Goal: Transaction & Acquisition: Purchase product/service

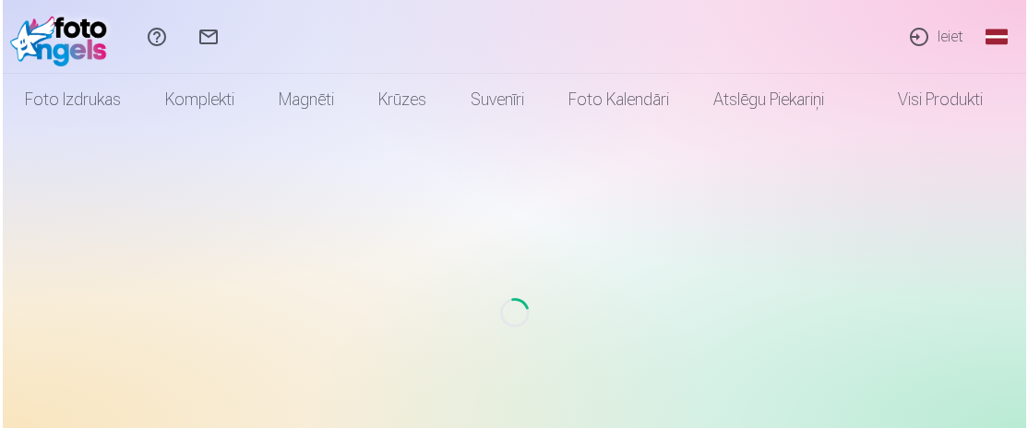
scroll to position [91, 0]
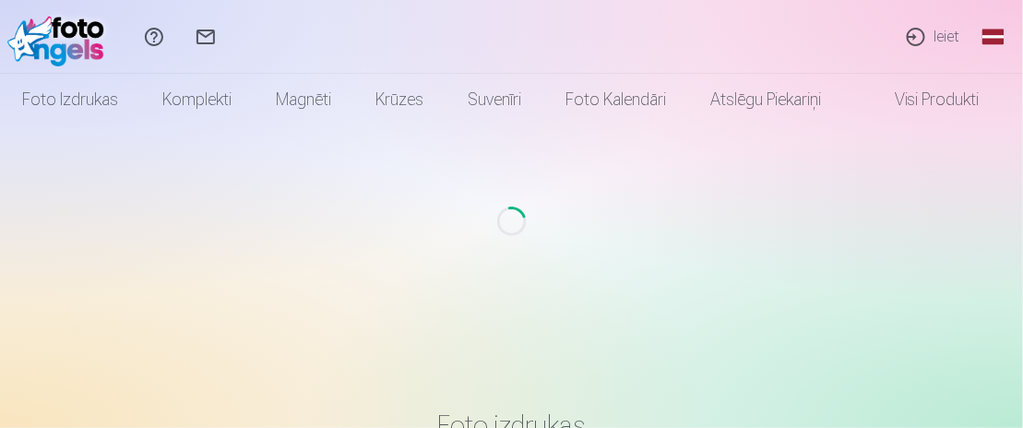
click at [940, 42] on link "Ieiet" at bounding box center [932, 37] width 85 height 74
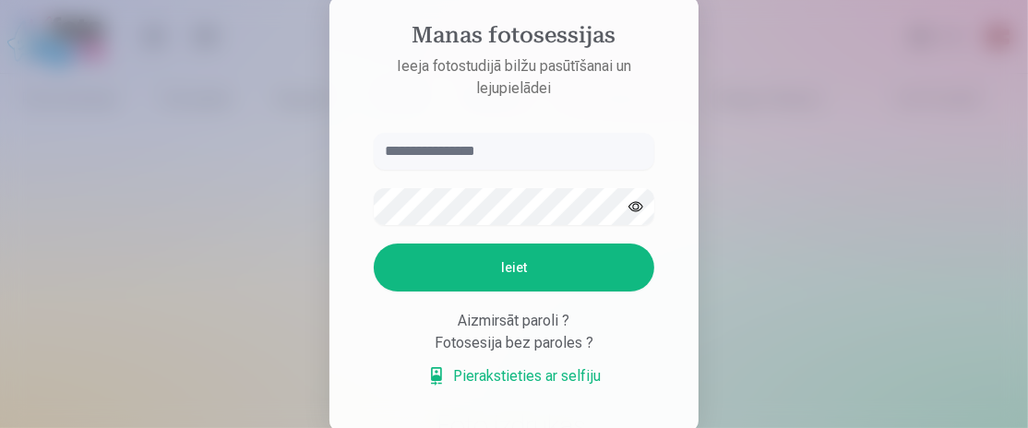
click at [475, 158] on input "text" at bounding box center [514, 151] width 280 height 37
type input "**********"
click at [640, 202] on button "button" at bounding box center [635, 206] width 35 height 35
click at [463, 279] on button "Ieiet" at bounding box center [514, 268] width 280 height 48
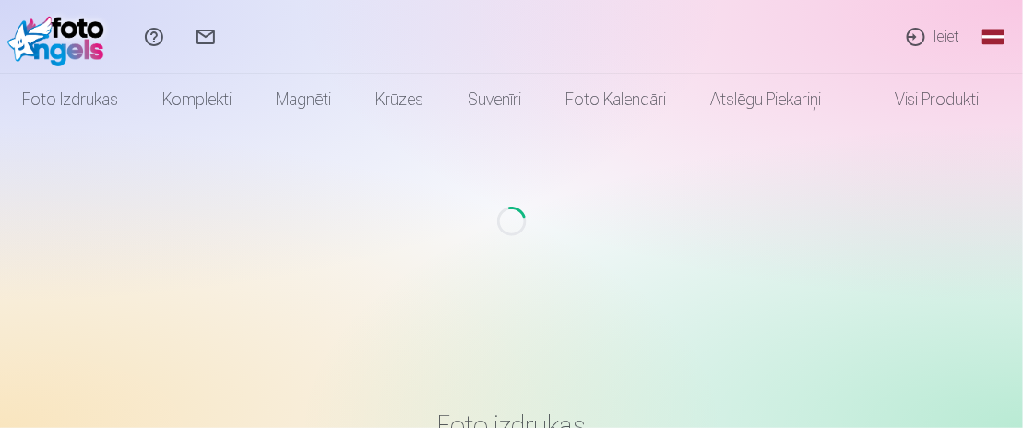
scroll to position [91, 0]
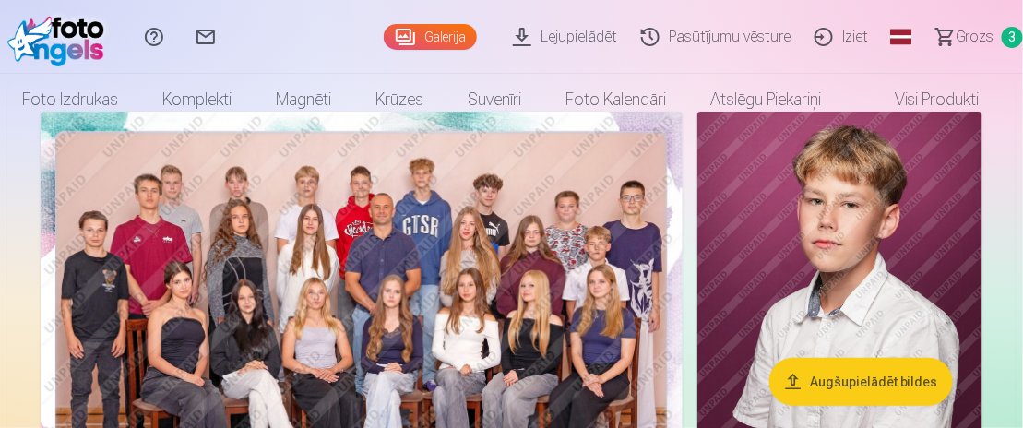
click at [992, 42] on span "Grozs" at bounding box center [975, 37] width 38 height 22
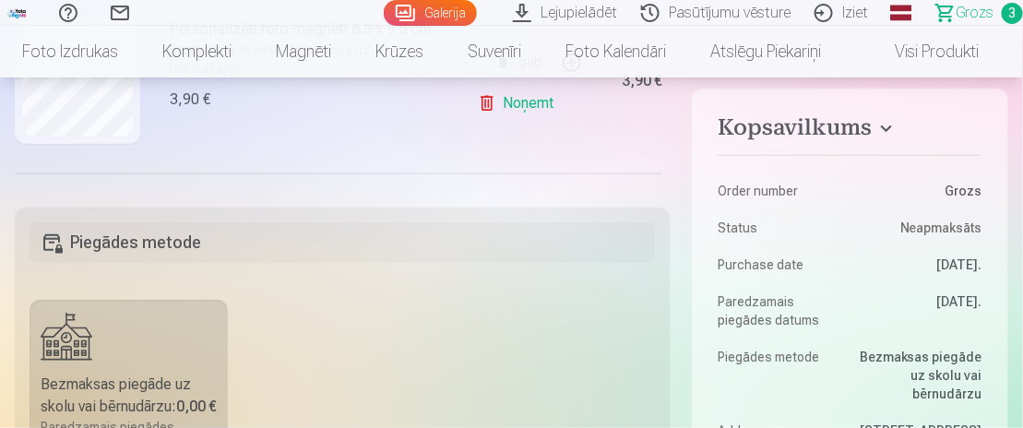
scroll to position [369, 0]
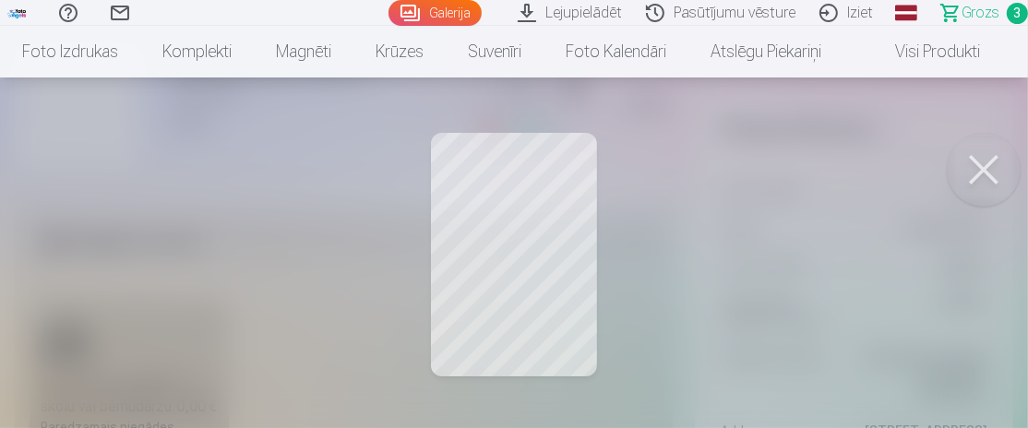
click at [996, 170] on button at bounding box center [983, 170] width 74 height 74
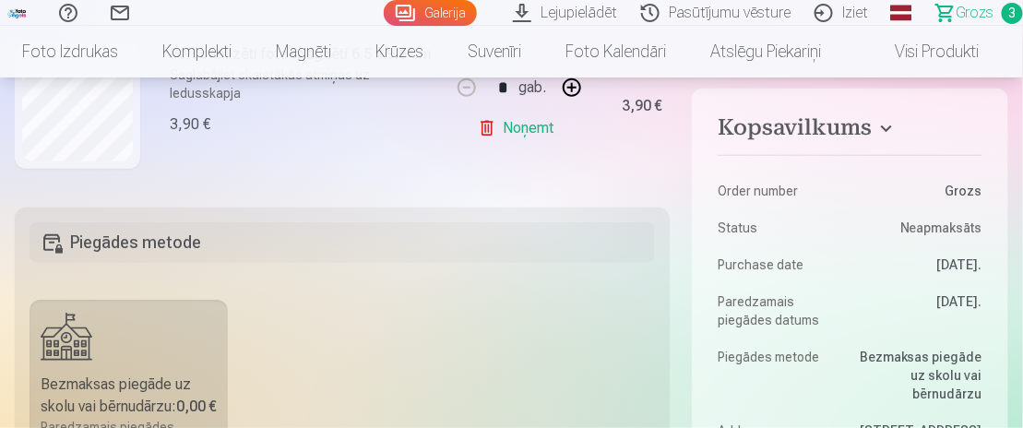
scroll to position [460, 0]
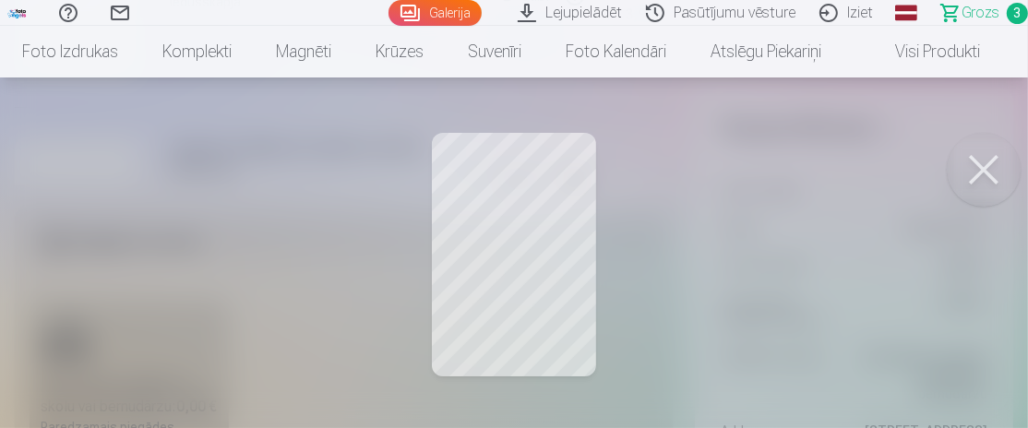
click at [975, 160] on button at bounding box center [983, 170] width 74 height 74
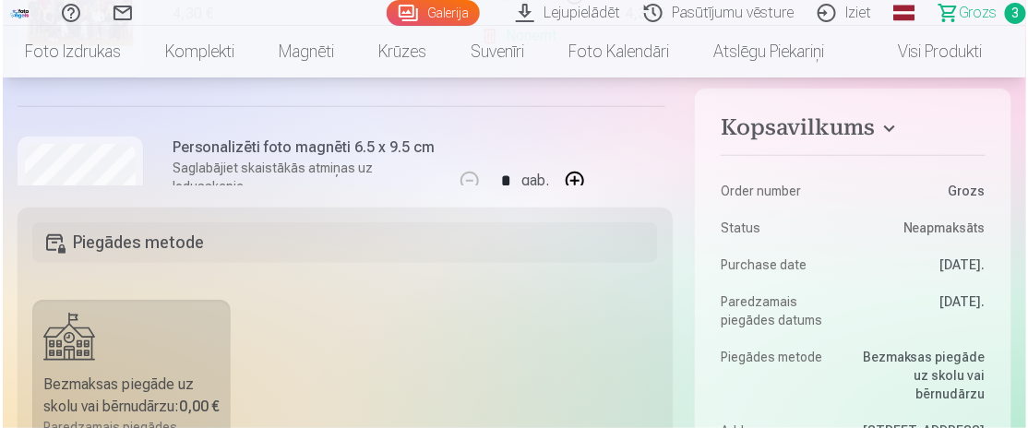
scroll to position [184, 0]
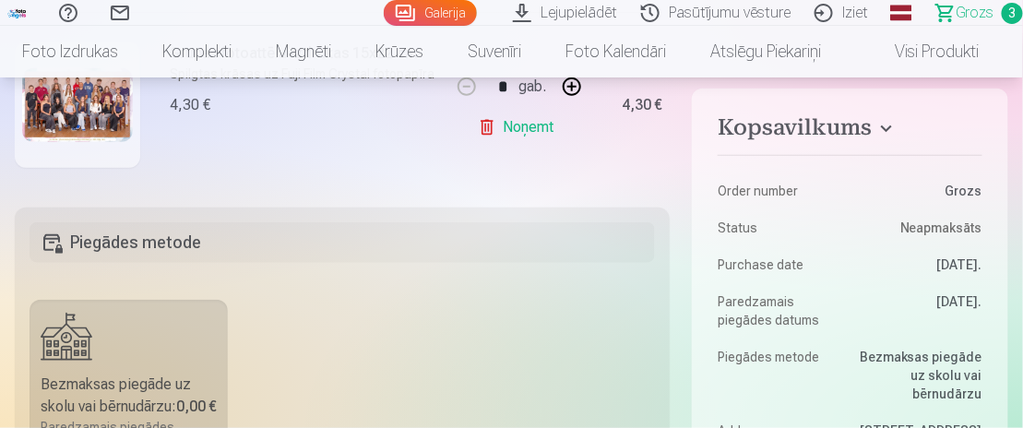
click at [88, 113] on img at bounding box center [77, 105] width 111 height 74
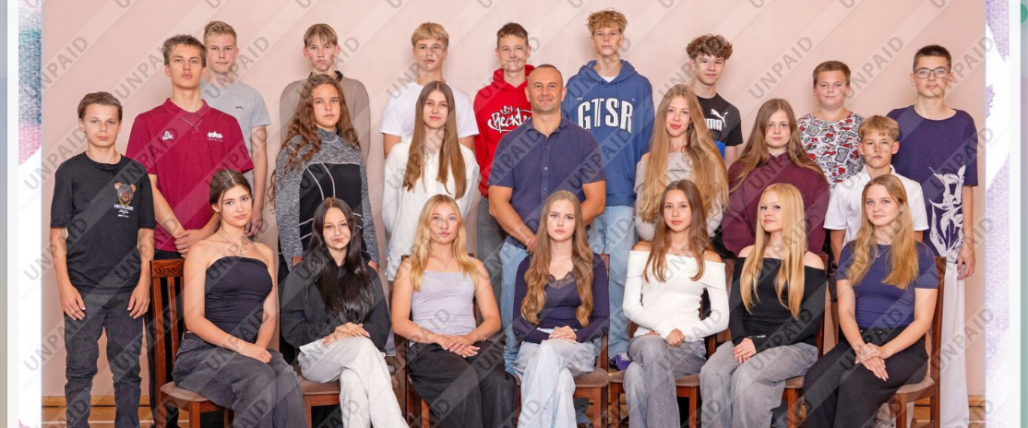
scroll to position [0, 0]
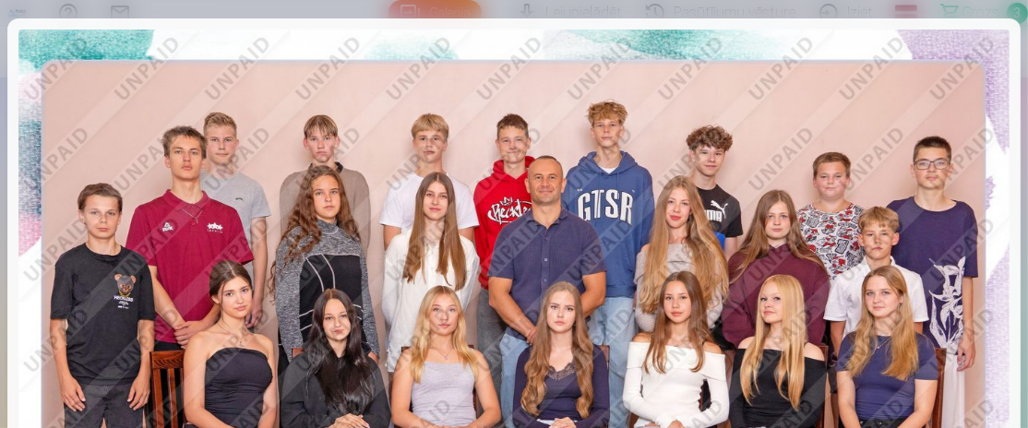
click at [1015, 64] on div at bounding box center [513, 359] width 1013 height 683
click at [945, 18] on div at bounding box center [514, 214] width 1028 height 428
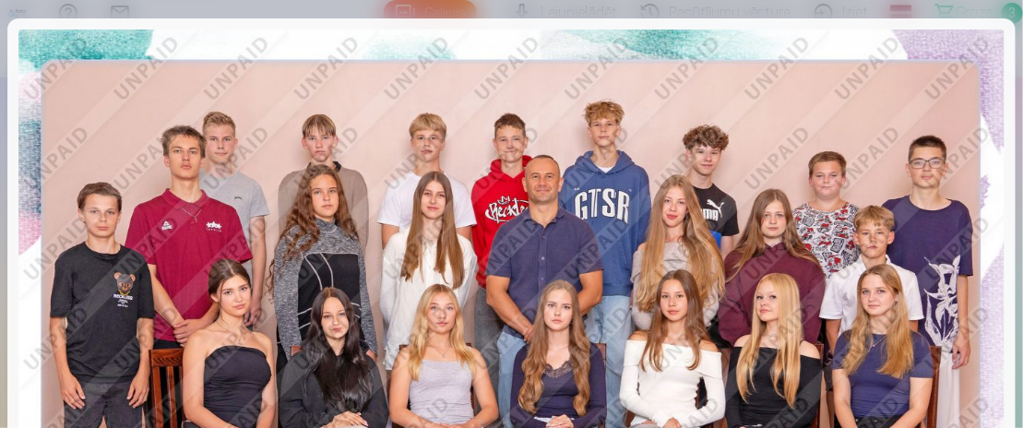
click at [14, 7] on div at bounding box center [511, 214] width 1023 height 428
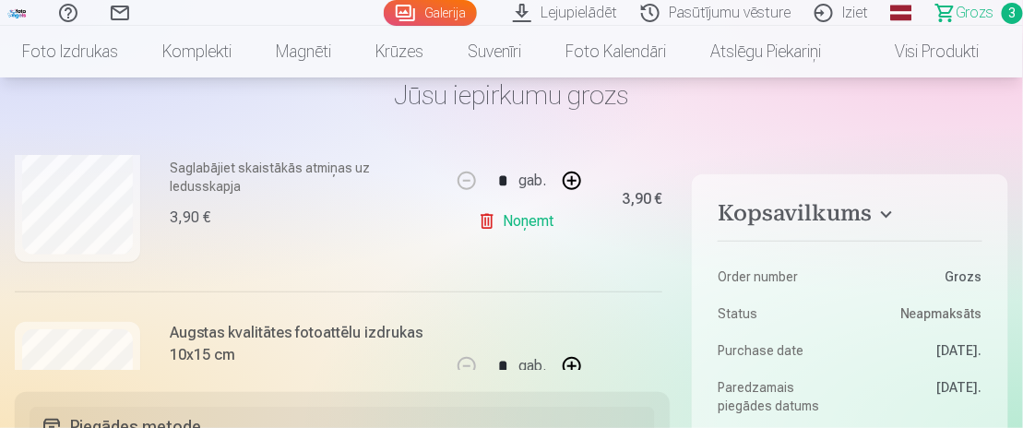
scroll to position [553, 0]
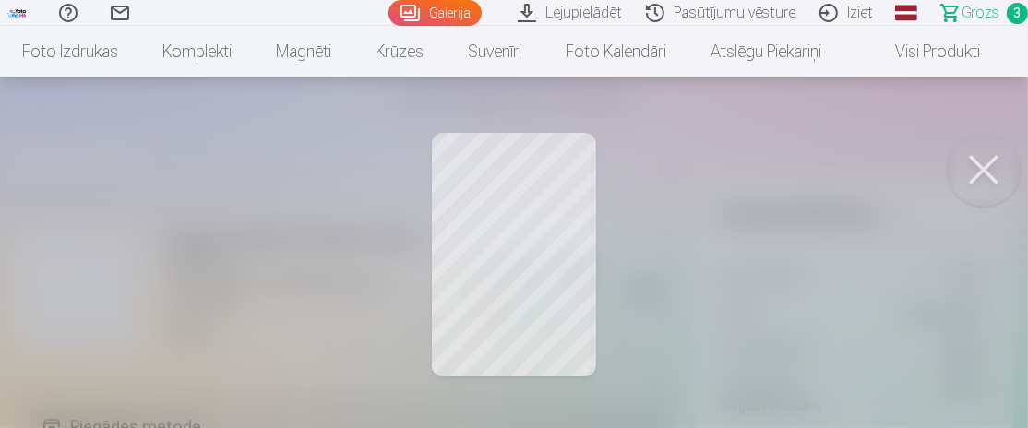
click at [974, 167] on button at bounding box center [983, 170] width 74 height 74
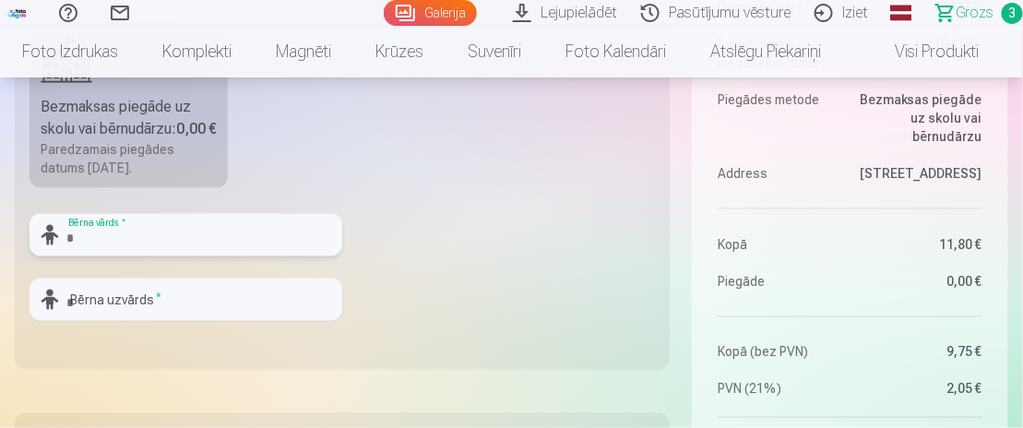
click at [166, 256] on input "text" at bounding box center [186, 235] width 313 height 42
type input "******"
